Goal: Information Seeking & Learning: Learn about a topic

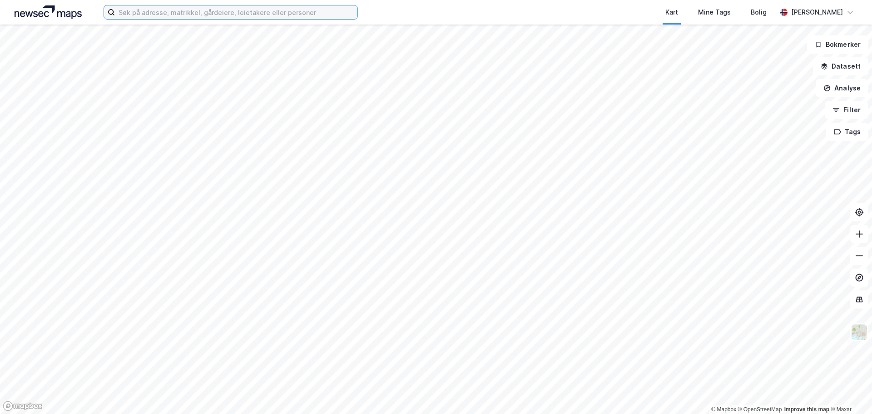
click at [135, 15] on input at bounding box center [236, 12] width 243 height 14
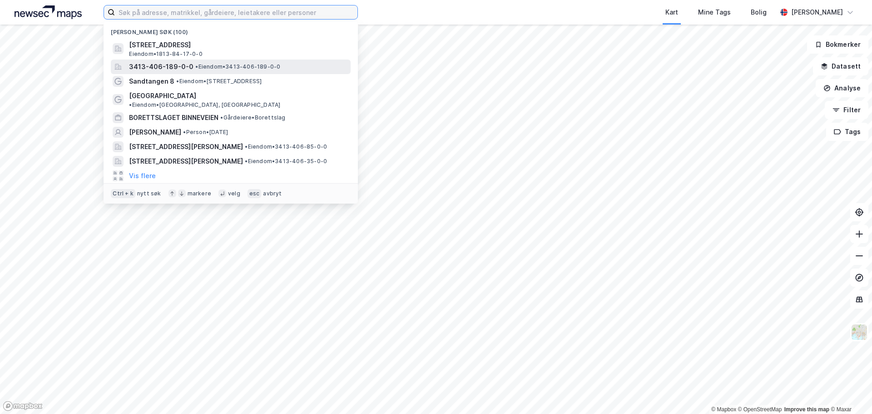
paste input "Gnr. 42, bnr 564 i [GEOGRAPHIC_DATA]​"
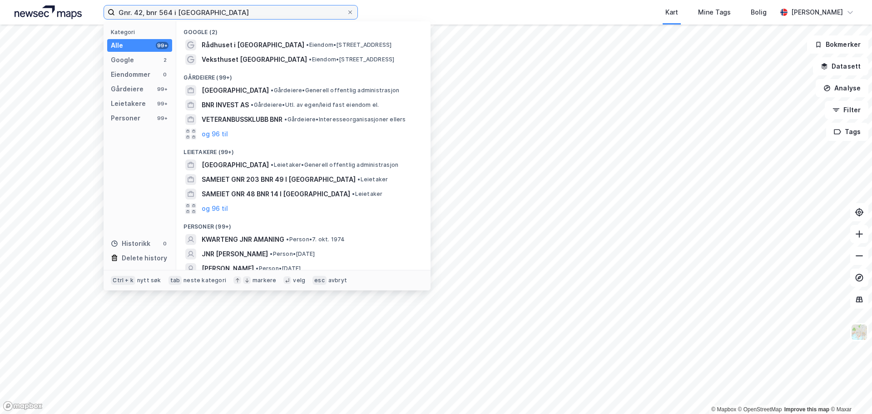
drag, startPoint x: 173, startPoint y: 11, endPoint x: 246, endPoint y: 18, distance: 73.0
click at [246, 18] on input "Gnr. 42, bnr 564 i [GEOGRAPHIC_DATA]​" at bounding box center [231, 12] width 232 height 14
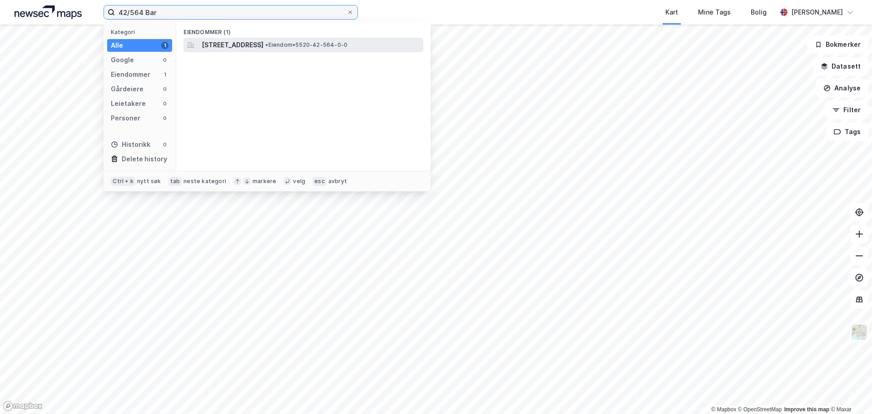
type input "42/564 Bar"
click at [256, 45] on span "[STREET_ADDRESS]" at bounding box center [233, 45] width 62 height 11
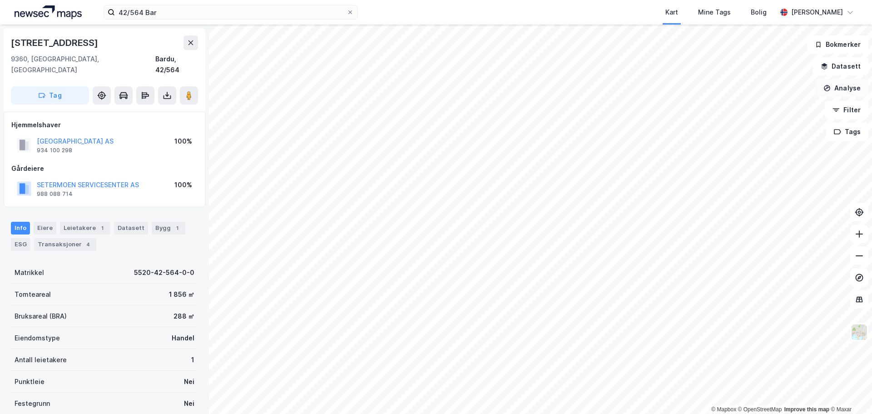
click at [842, 90] on button "Analyse" at bounding box center [842, 88] width 53 height 18
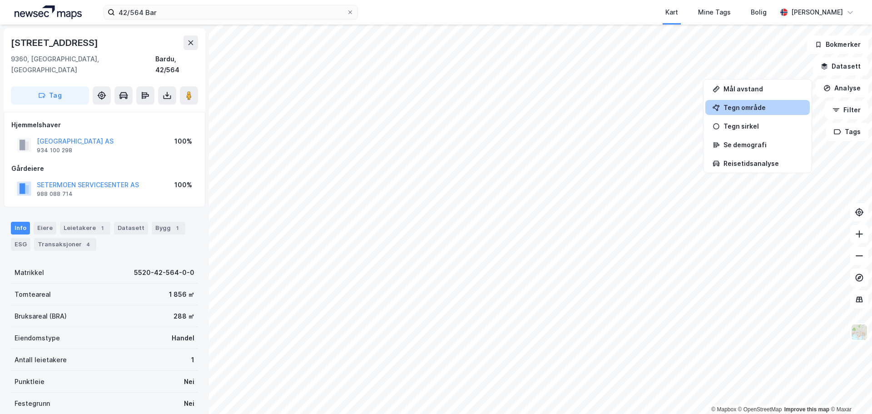
click at [747, 108] on div "Tegn område" at bounding box center [763, 108] width 79 height 8
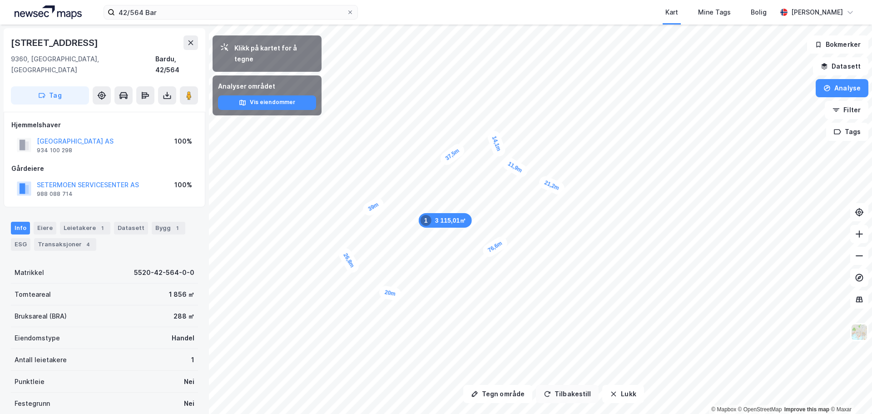
click at [566, 394] on button "Tilbakestill" at bounding box center [567, 394] width 63 height 18
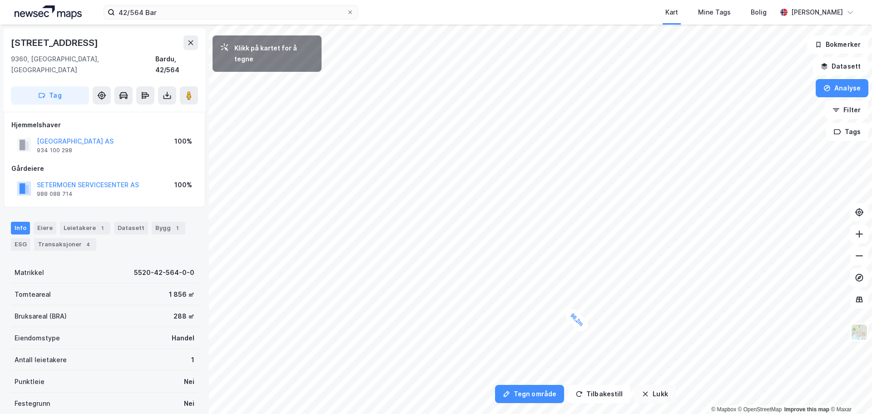
click at [654, 400] on button "Lukk" at bounding box center [654, 394] width 41 height 18
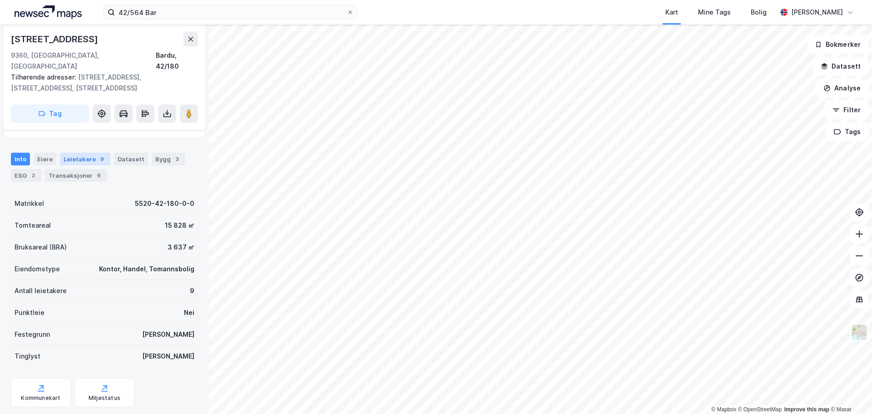
scroll to position [91, 0]
